Goal: Feedback & Contribution: Submit feedback/report problem

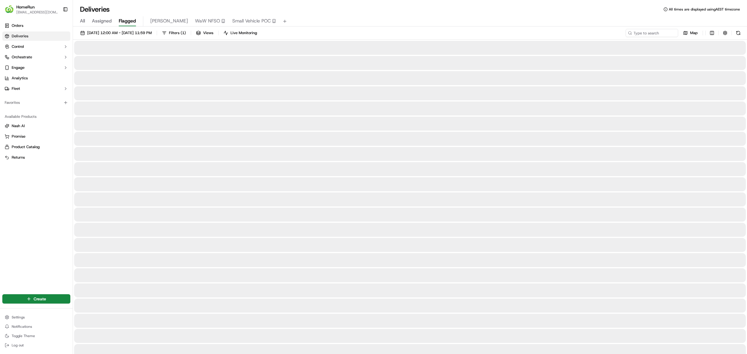
click at [125, 18] on span "Flagged" at bounding box center [127, 21] width 17 height 7
click at [735, 34] on button at bounding box center [738, 33] width 8 height 8
click at [728, 34] on button "button" at bounding box center [725, 33] width 8 height 8
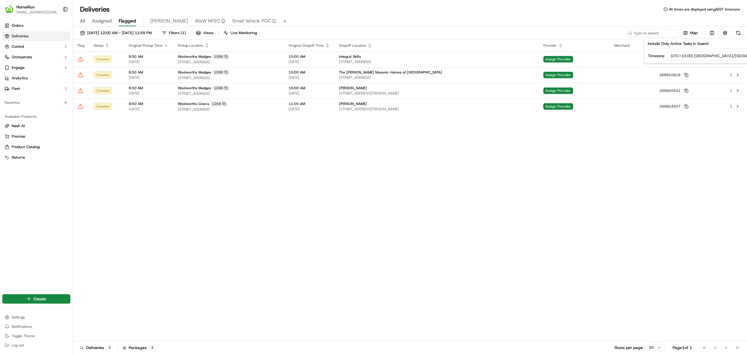
click at [404, 177] on div "Flag Status Original Pickup Time Pickup Location Original Dropoff Time Dropoff …" at bounding box center [409, 191] width 673 height 302
click at [132, 31] on span "18/09/2025 12:00 AM - 18/09/2025 11:59 PM" at bounding box center [119, 32] width 64 height 5
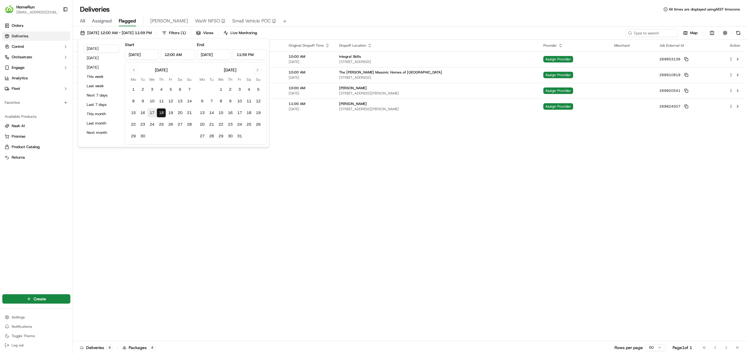
click at [151, 110] on button "17" at bounding box center [151, 112] width 9 height 9
type input "Sep 17, 2025"
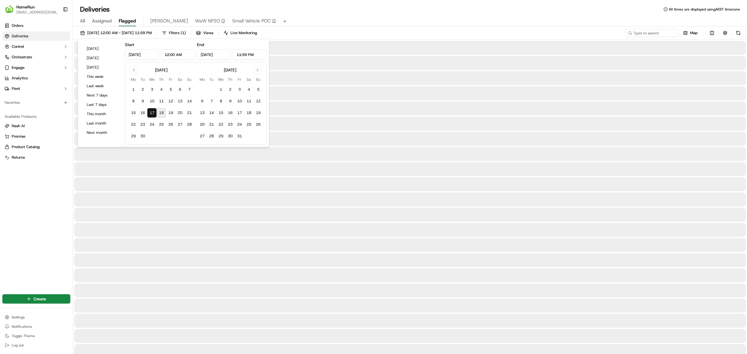
click at [162, 116] on button "18" at bounding box center [161, 112] width 9 height 9
type input "Sep 18, 2025"
click at [126, 33] on span "[DATE] 12:00 AM - [DATE] 11:59 PM" at bounding box center [119, 32] width 64 height 5
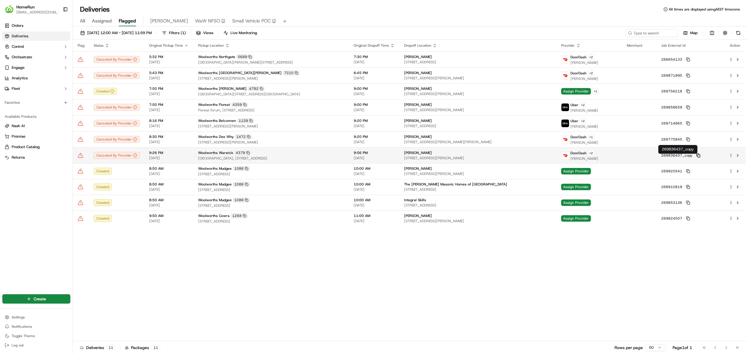
click at [696, 158] on icon at bounding box center [698, 155] width 4 height 4
click at [80, 158] on icon at bounding box center [80, 155] width 5 height 4
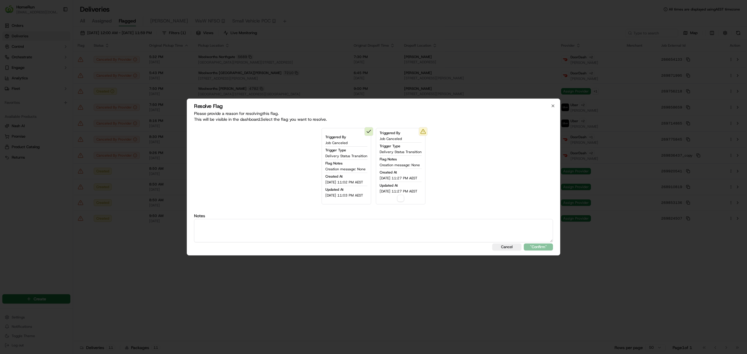
click at [400, 202] on div "Triggered By Job Canceled Trigger Type Delivery Status Transition Flag Notes Cr…" at bounding box center [401, 166] width 50 height 76
click at [402, 196] on button "button" at bounding box center [400, 198] width 7 height 7
click at [422, 242] on textarea at bounding box center [373, 230] width 359 height 23
type textarea "Refund requested"
drag, startPoint x: 533, startPoint y: 245, endPoint x: 510, endPoint y: 236, distance: 24.3
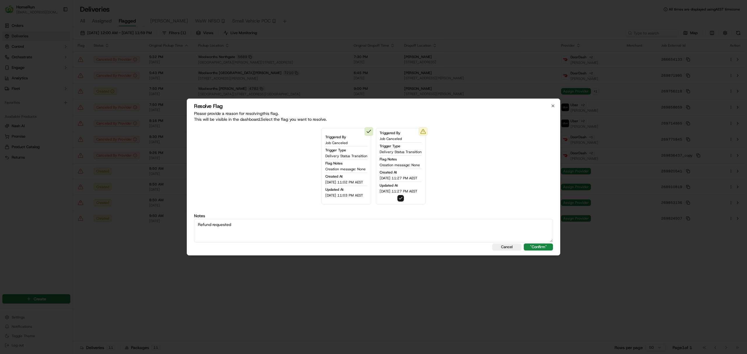
click at [516, 238] on div "Resolve Flag Please provide a reason for resolving this flag . This will be vis…" at bounding box center [374, 177] width 374 height 157
click at [528, 246] on button ""Confirm"" at bounding box center [538, 247] width 29 height 7
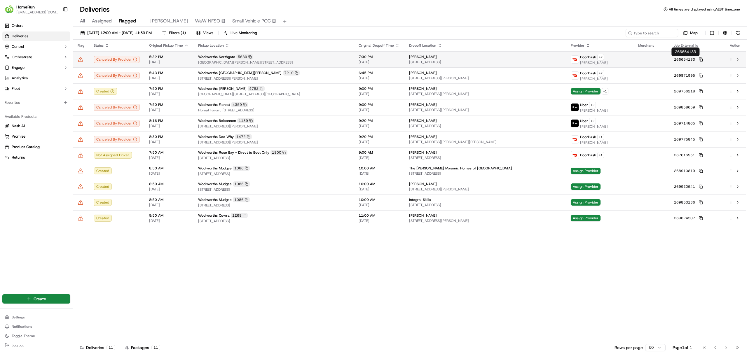
click at [699, 59] on icon at bounding box center [701, 59] width 4 height 4
click at [699, 60] on icon at bounding box center [701, 59] width 4 height 4
click at [79, 60] on icon at bounding box center [81, 60] width 6 height 6
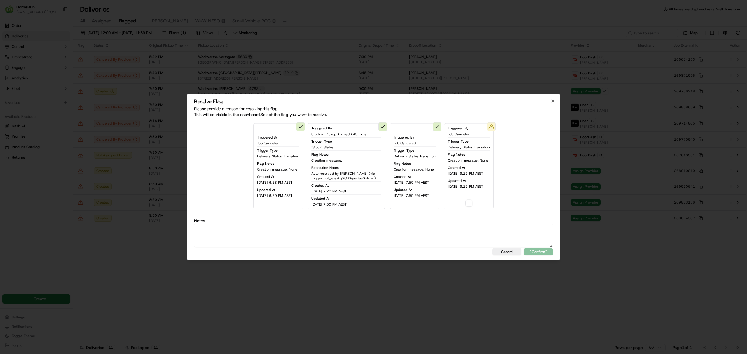
click at [463, 203] on div "Triggered By Job Canceled Trigger Type Delivery Status Transition Flag Notes Cr…" at bounding box center [469, 166] width 50 height 86
click at [471, 205] on button "button" at bounding box center [468, 203] width 7 height 7
click at [470, 242] on textarea at bounding box center [373, 235] width 359 height 23
type textarea "sms sent"
click at [546, 252] on button ""Confirm"" at bounding box center [538, 252] width 29 height 7
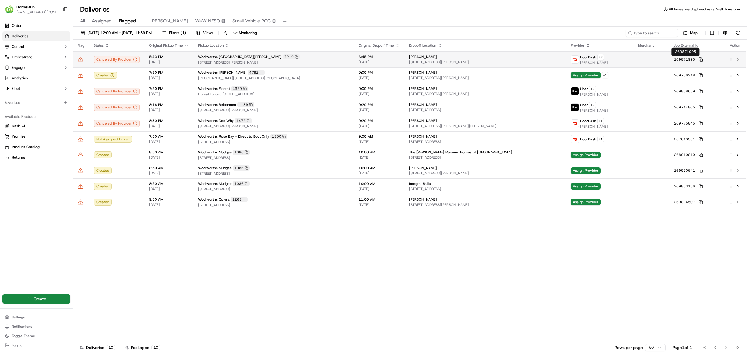
click at [699, 59] on icon at bounding box center [701, 59] width 4 height 4
click at [81, 57] on icon at bounding box center [80, 59] width 5 height 4
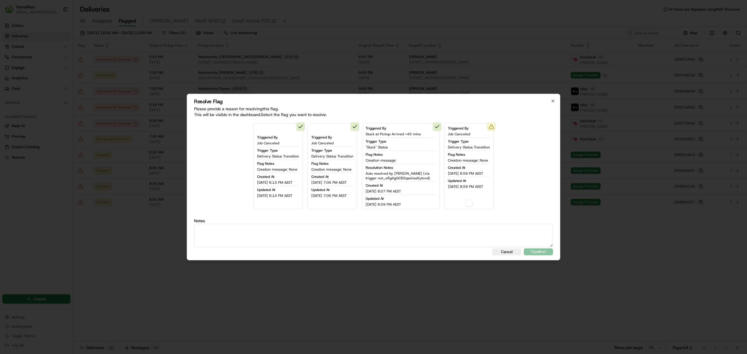
click at [468, 201] on div "Triggered By Job Canceled Trigger Type Delivery Status Transition Flag Notes Cr…" at bounding box center [469, 166] width 50 height 86
click at [481, 209] on div "Triggered By Job Canceled Trigger Type Delivery Status Transition Flag Notes Cr…" at bounding box center [469, 166] width 50 height 86
click at [472, 201] on button "button" at bounding box center [468, 203] width 7 height 7
click at [472, 203] on button "button" at bounding box center [468, 203] width 7 height 7
click at [469, 205] on button "button" at bounding box center [468, 203] width 7 height 7
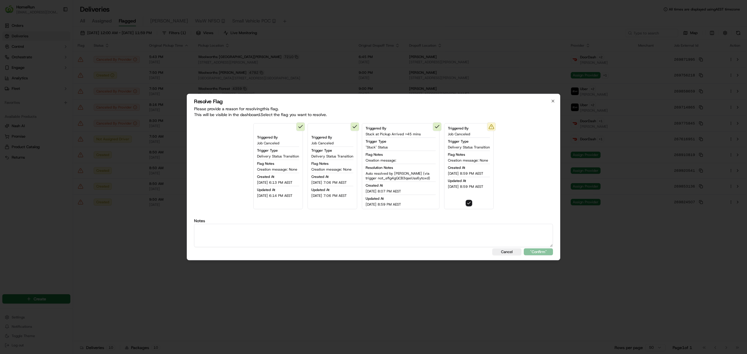
click at [471, 226] on textarea at bounding box center [373, 235] width 359 height 23
type textarea "SMS sent"
click at [541, 253] on button ""Confirm"" at bounding box center [538, 252] width 29 height 7
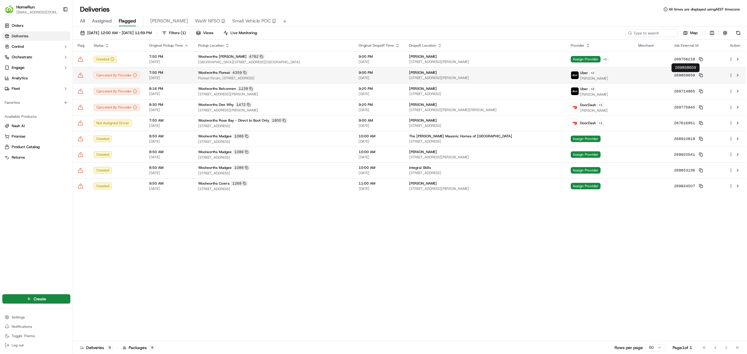
click at [699, 78] on td "269858659" at bounding box center [696, 75] width 55 height 16
drag, startPoint x: 279, startPoint y: 252, endPoint x: 307, endPoint y: 241, distance: 30.1
click at [699, 74] on icon at bounding box center [700, 75] width 2 height 2
click at [81, 75] on icon at bounding box center [81, 75] width 6 height 6
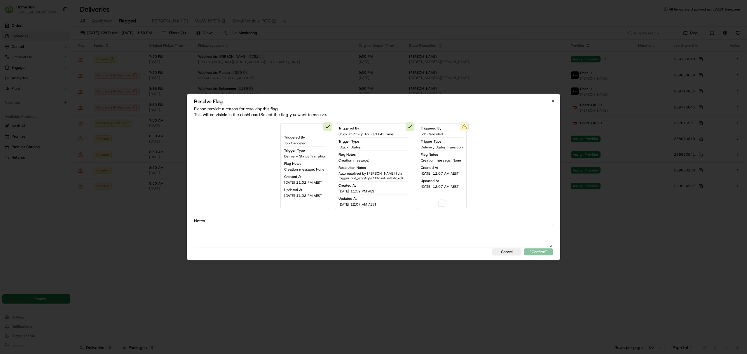
click at [451, 200] on div "Triggered By Job Canceled Trigger Type Delivery Status Transition Flag Notes Cr…" at bounding box center [442, 166] width 50 height 86
click at [450, 204] on div "Triggered By Job Canceled Trigger Type Delivery Status Transition Flag Notes Cr…" at bounding box center [442, 166] width 50 height 86
click at [445, 206] on button "button" at bounding box center [441, 203] width 7 height 7
click at [445, 204] on button "button" at bounding box center [441, 203] width 7 height 7
drag, startPoint x: 445, startPoint y: 202, endPoint x: 445, endPoint y: 212, distance: 9.9
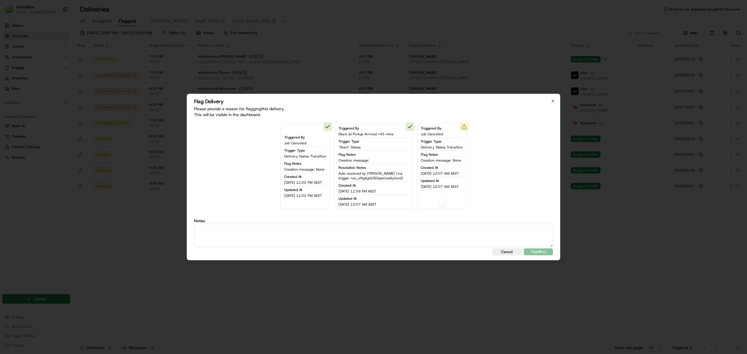
click at [445, 202] on button "button" at bounding box center [441, 203] width 7 height 7
click at [446, 229] on textarea at bounding box center [373, 235] width 359 height 23
click at [445, 233] on textarea at bounding box center [373, 235] width 359 height 23
type textarea "sms sent"
click at [542, 249] on button ""Confirm"" at bounding box center [538, 252] width 29 height 7
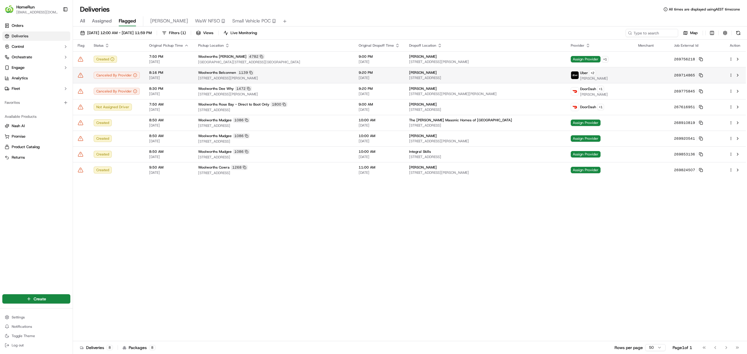
click at [701, 74] on td "269714865" at bounding box center [696, 75] width 55 height 16
click at [699, 75] on icon at bounding box center [701, 75] width 4 height 4
click at [82, 79] on td at bounding box center [81, 75] width 16 height 16
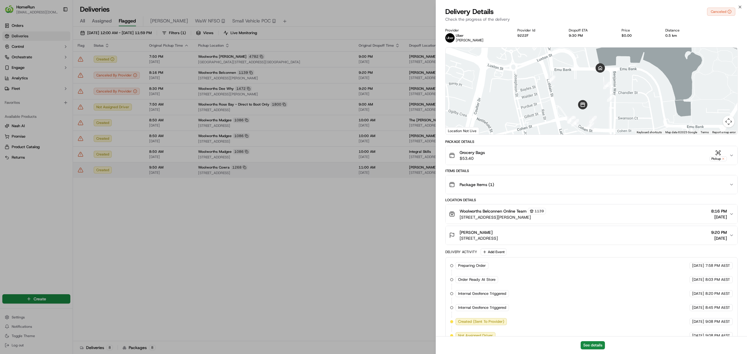
drag, startPoint x: 288, startPoint y: 231, endPoint x: 174, endPoint y: 165, distance: 131.1
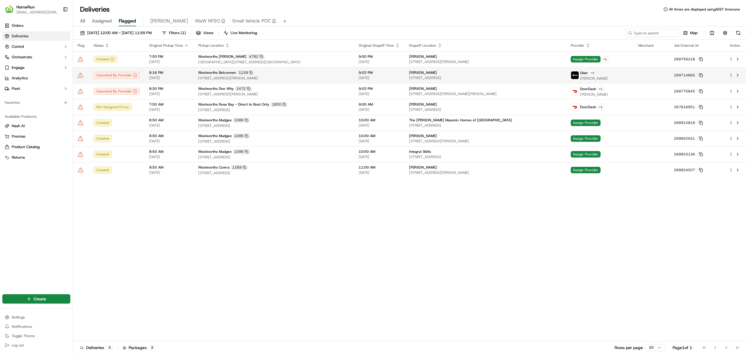
click at [82, 75] on icon at bounding box center [80, 75] width 5 height 4
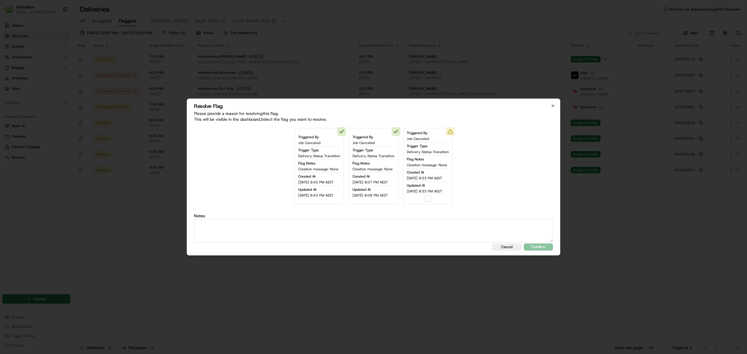
click at [434, 193] on span "17/09/2025 9:33 PM AEST" at bounding box center [424, 191] width 35 height 5
click at [431, 200] on button "button" at bounding box center [427, 198] width 7 height 7
click at [444, 224] on textarea at bounding box center [373, 230] width 359 height 23
type textarea "sms sent"
click at [533, 247] on button ""Confirm"" at bounding box center [538, 247] width 29 height 7
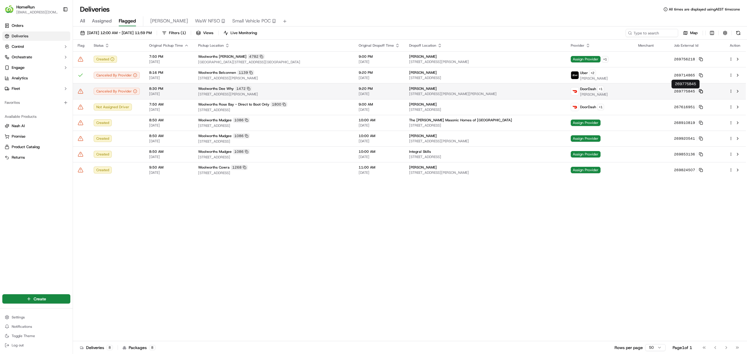
click at [699, 91] on icon at bounding box center [701, 91] width 4 height 4
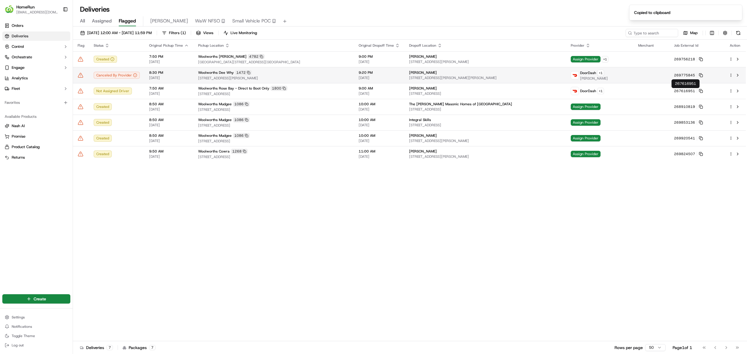
click at [80, 75] on icon at bounding box center [81, 75] width 6 height 6
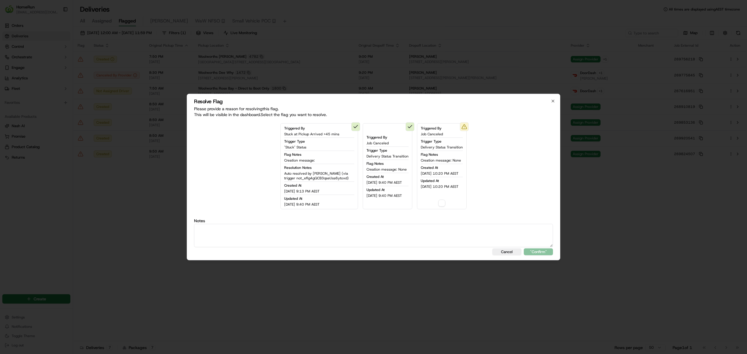
drag, startPoint x: 448, startPoint y: 203, endPoint x: 445, endPoint y: 203, distance: 3.5
click at [446, 203] on div "Triggered By Job Canceled Trigger Type Delivery Status Transition Flag Notes Cr…" at bounding box center [442, 166] width 50 height 86
click at [444, 203] on button "button" at bounding box center [441, 203] width 7 height 7
click at [451, 243] on textarea at bounding box center [373, 235] width 359 height 23
type textarea "sms sent"
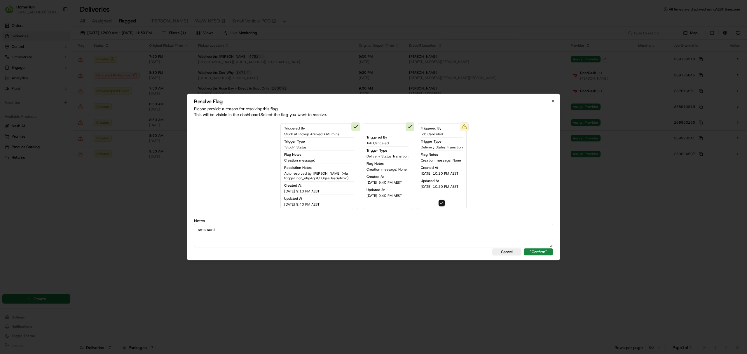
drag, startPoint x: 520, startPoint y: 258, endPoint x: 525, endPoint y: 260, distance: 5.7
click at [520, 259] on div "Resolve Flag Please provide a reason for resolving this flag . This will be vis…" at bounding box center [374, 177] width 374 height 167
click at [530, 258] on div "Resolve Flag Please provide a reason for resolving this flag . This will be vis…" at bounding box center [374, 177] width 374 height 167
click at [534, 253] on button ""Confirm"" at bounding box center [538, 252] width 29 height 7
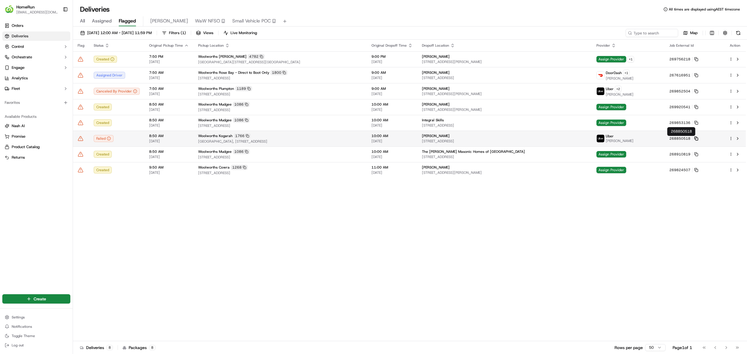
click at [696, 139] on rect at bounding box center [697, 139] width 2 height 2
click at [81, 138] on icon at bounding box center [80, 138] width 5 height 4
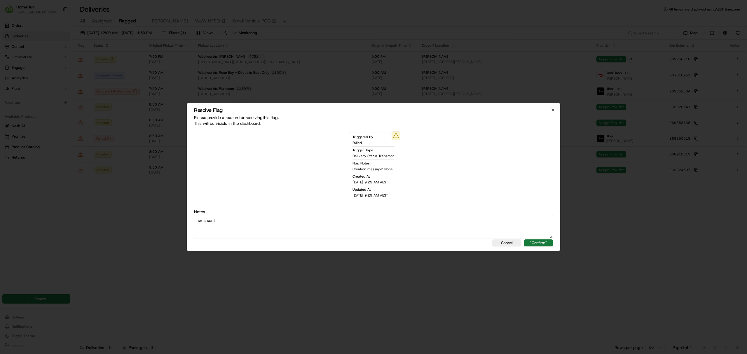
type textarea "sms sent"
click at [551, 242] on button ""Confirm"" at bounding box center [538, 243] width 29 height 7
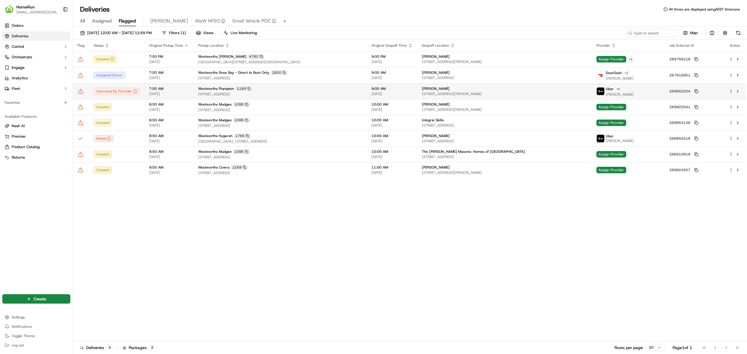
click at [592, 94] on td "Uber + 2 Balraj Singh B." at bounding box center [628, 91] width 73 height 16
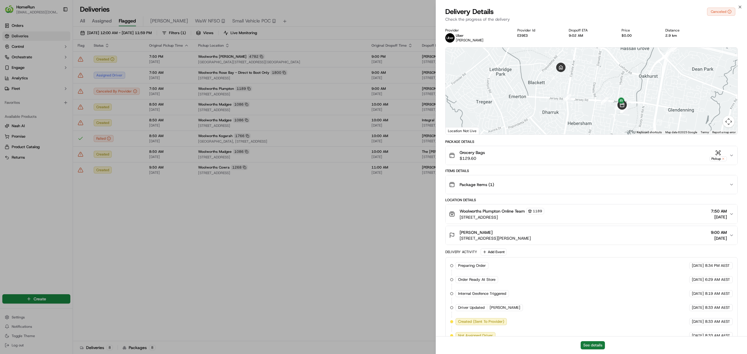
click at [591, 348] on button "See details" at bounding box center [593, 345] width 24 height 8
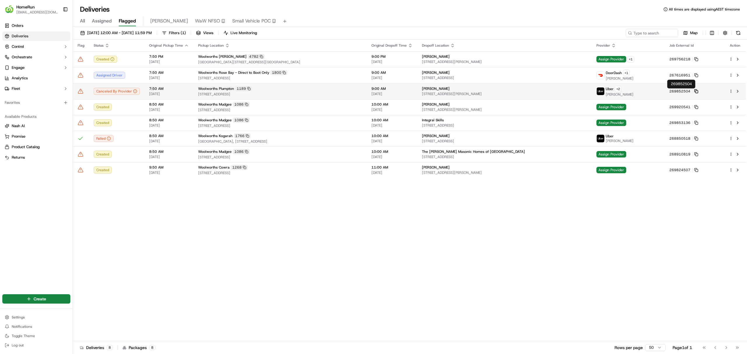
click at [696, 91] on rect at bounding box center [697, 91] width 2 height 2
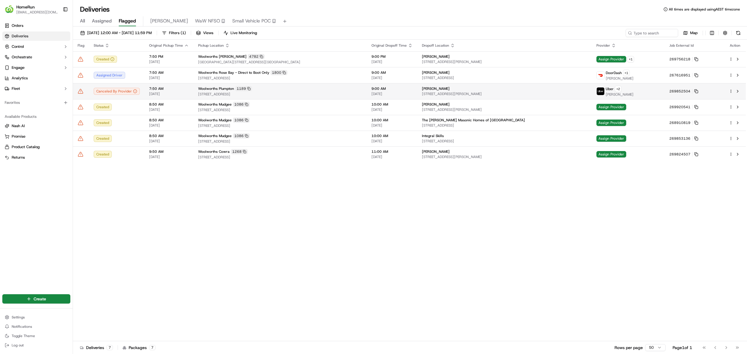
click at [82, 93] on icon at bounding box center [81, 91] width 6 height 6
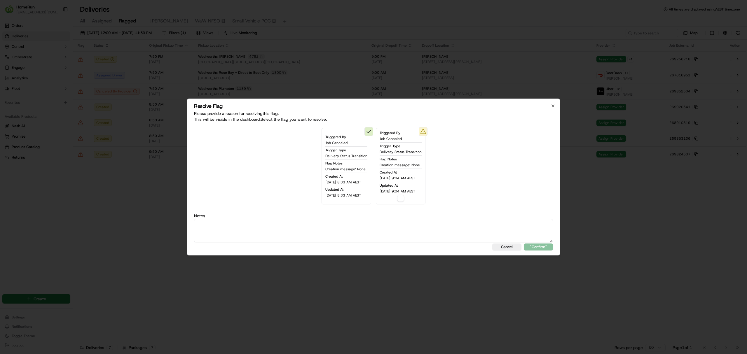
click at [393, 193] on span "18/09/2025 9:04 AM AEST" at bounding box center [398, 191] width 36 height 5
click at [408, 200] on div "Triggered By Job Canceled Trigger Type Delivery Status Transition Flag Notes Cr…" at bounding box center [401, 166] width 50 height 76
click at [404, 197] on button "button" at bounding box center [400, 198] width 7 height 7
click at [396, 245] on div "Cancel "Confirm"" at bounding box center [373, 247] width 359 height 7
click at [398, 222] on textarea at bounding box center [373, 230] width 359 height 23
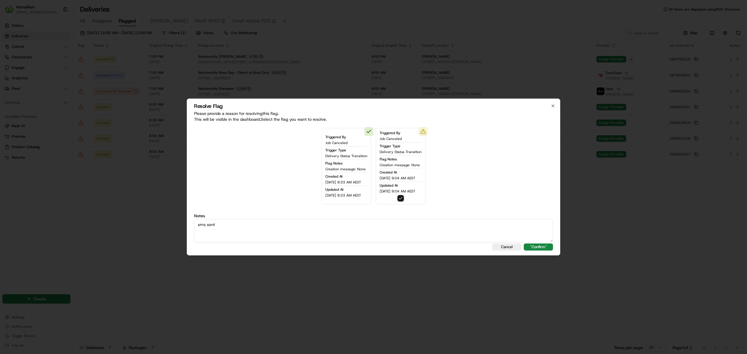
type textarea "sms sent"
click at [543, 244] on div "Cancel "Confirm"" at bounding box center [373, 247] width 359 height 7
click at [547, 250] on button ""Confirm"" at bounding box center [538, 247] width 29 height 7
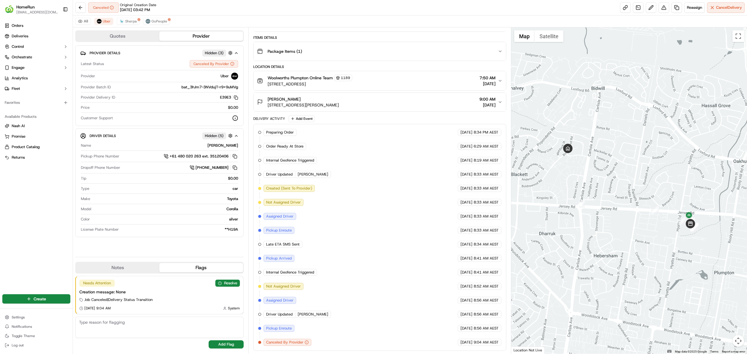
scroll to position [69, 0]
click at [80, 8] on button at bounding box center [80, 7] width 11 height 11
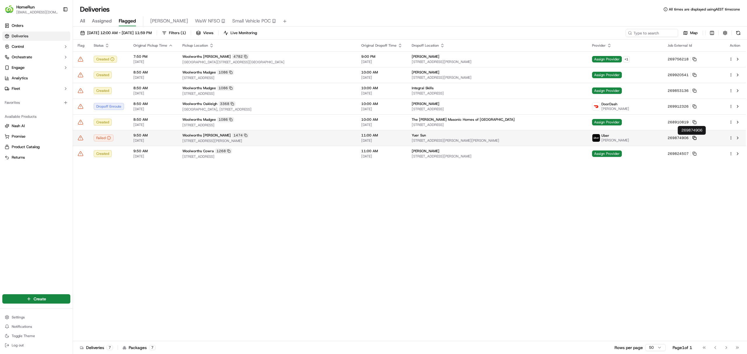
click at [697, 137] on icon at bounding box center [694, 138] width 4 height 4
click at [79, 138] on icon at bounding box center [81, 138] width 6 height 6
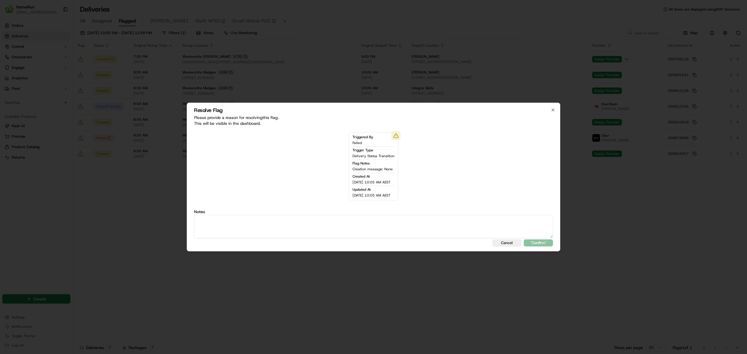
click at [366, 231] on textarea at bounding box center [373, 226] width 359 height 23
click at [543, 239] on div "Resolve Flag Please provide a reason for resolving this flag . This will be vis…" at bounding box center [374, 177] width 374 height 149
type textarea "sms sent"
click at [543, 239] on div "Resolve Flag Please provide a reason for resolving this flag . This will be vis…" at bounding box center [374, 177] width 374 height 149
click at [543, 243] on button ""Confirm"" at bounding box center [538, 243] width 29 height 7
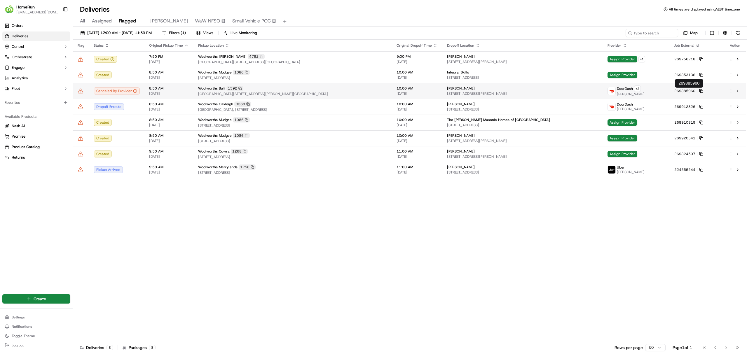
click at [701, 93] on icon at bounding box center [701, 91] width 4 height 4
click at [702, 91] on icon at bounding box center [701, 91] width 4 height 4
click at [641, 37] on div "17/09/2025 12:00 AM - 18/09/2025 11:59 PM Filters ( 1 ) Views Live Monitoring M…" at bounding box center [410, 34] width 674 height 11
click at [643, 34] on input at bounding box center [643, 33] width 70 height 8
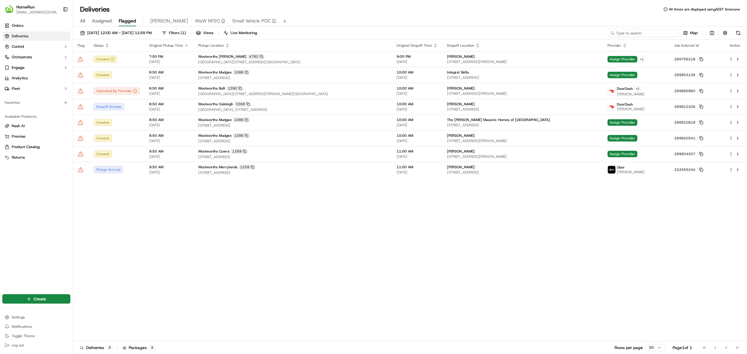
paste input "269889352"
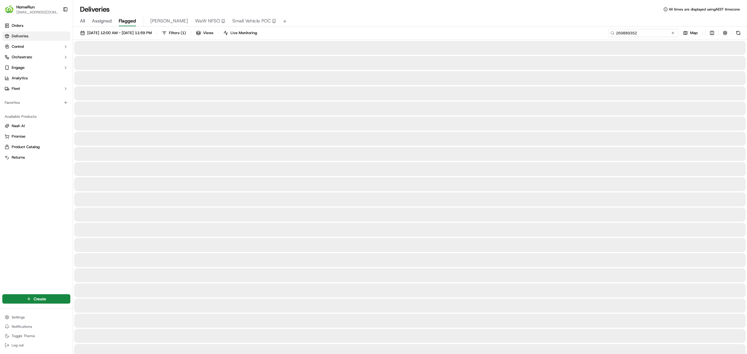
type input "269889352"
click at [657, 34] on input "269889352" at bounding box center [643, 33] width 70 height 8
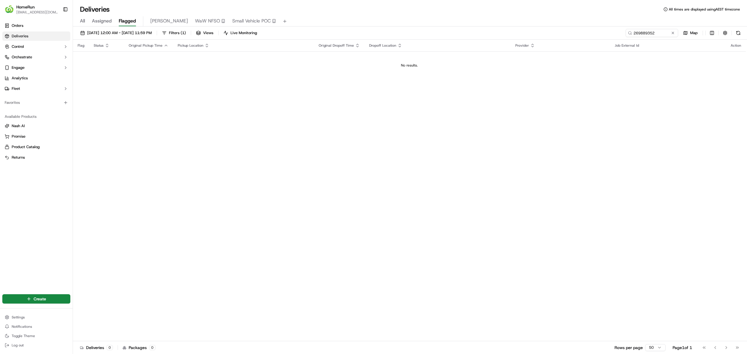
drag, startPoint x: 113, startPoint y: 110, endPoint x: 111, endPoint y: 108, distance: 3.2
click at [111, 108] on div "Flag Status Original Pickup Time Pickup Location Original Dropoff Time Dropoff …" at bounding box center [409, 191] width 673 height 302
click at [381, 148] on div "Flag Status Original Pickup Time Pickup Location Original Dropoff Time Dropoff …" at bounding box center [409, 191] width 673 height 302
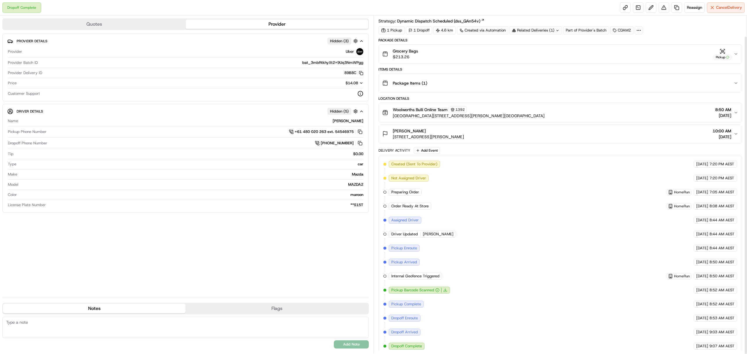
scroll to position [22, 0]
